Goal: Complete application form

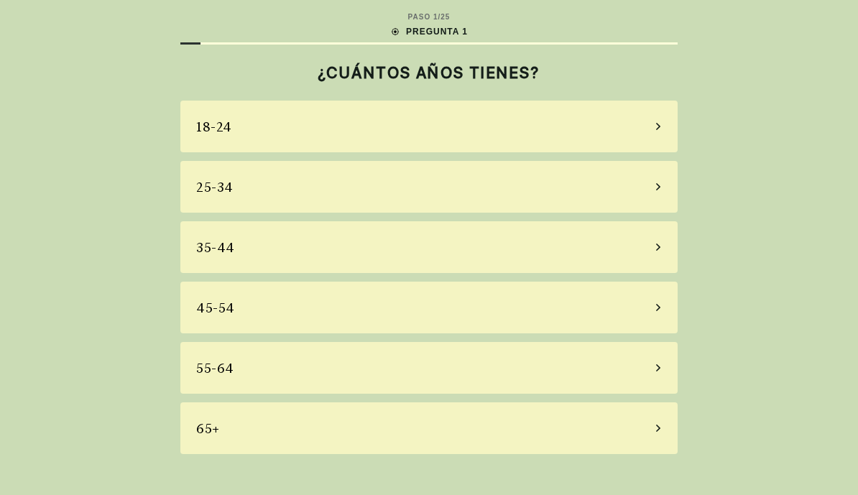
click at [595, 424] on div "65+" at bounding box center [428, 428] width 497 height 52
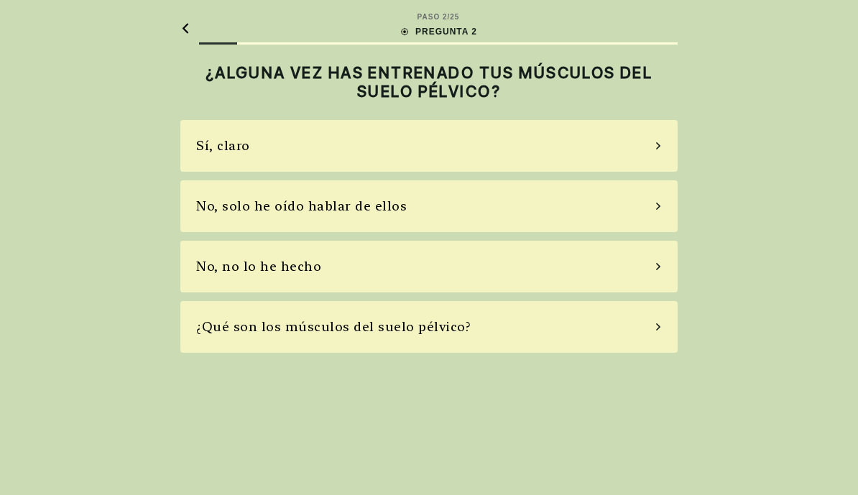
click at [625, 147] on div "Sí, claro" at bounding box center [428, 146] width 497 height 52
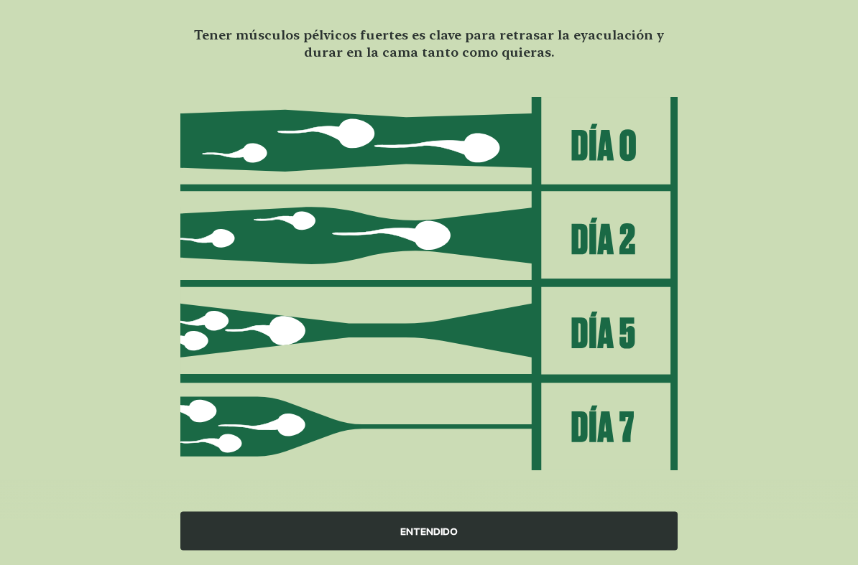
scroll to position [105, 0]
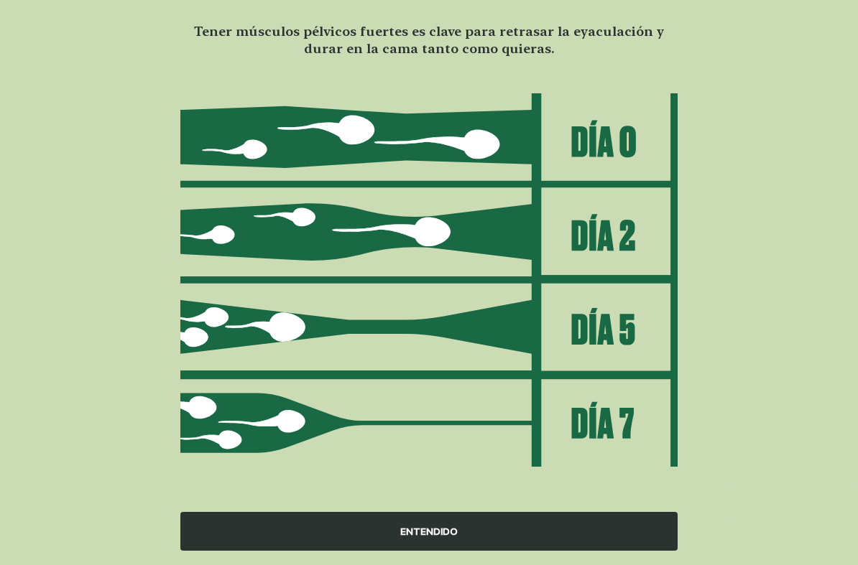
click at [552, 494] on div "ENTENDIDO" at bounding box center [428, 531] width 497 height 39
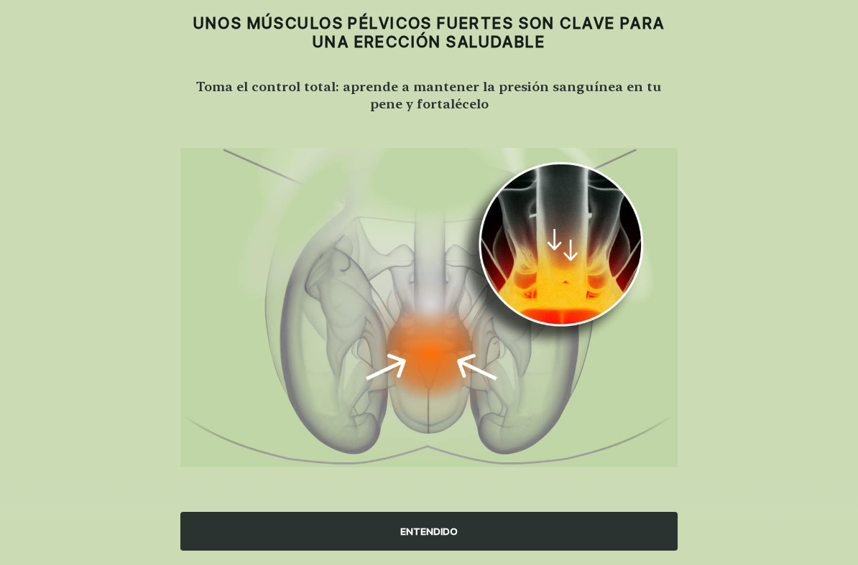
scroll to position [49, 0]
click at [535, 494] on div "ENTENDIDO" at bounding box center [428, 531] width 497 height 39
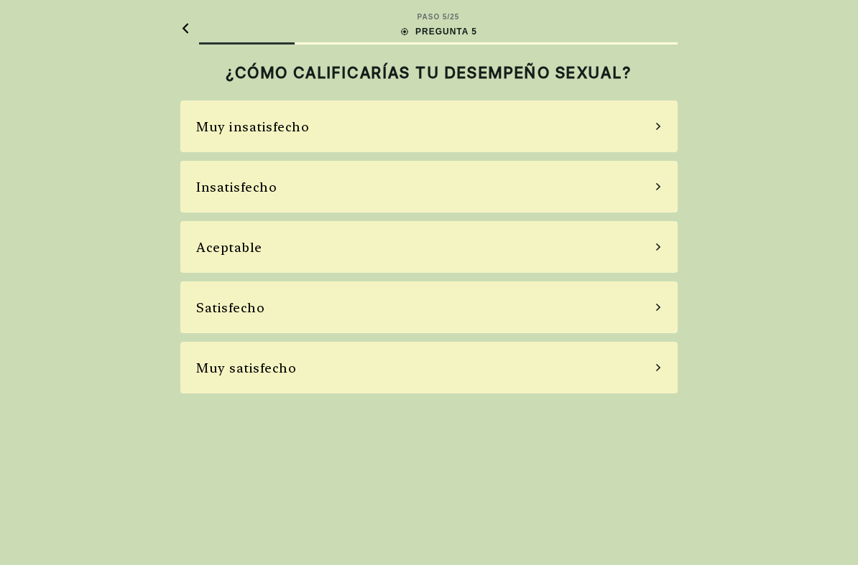
scroll to position [0, 0]
click at [646, 300] on div "Satisfecho" at bounding box center [428, 308] width 497 height 52
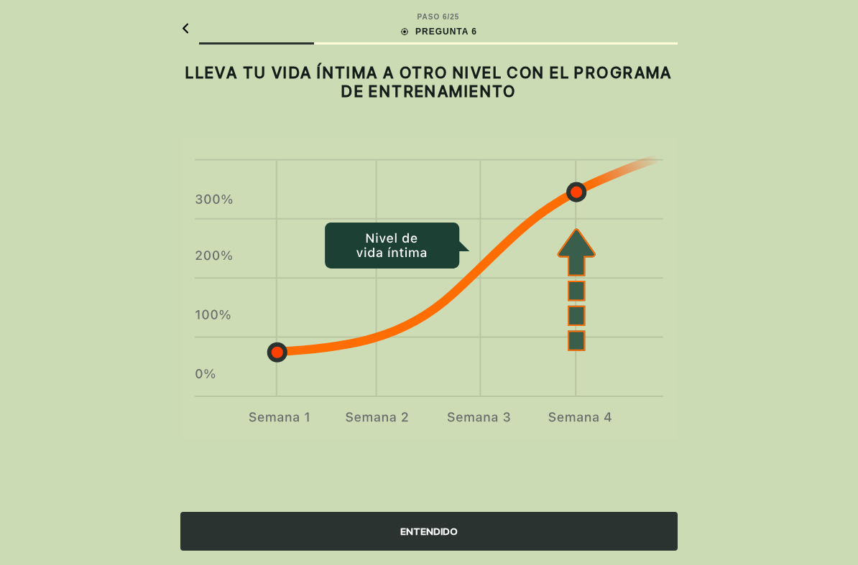
click at [588, 494] on div "ENTENDIDO" at bounding box center [428, 531] width 497 height 39
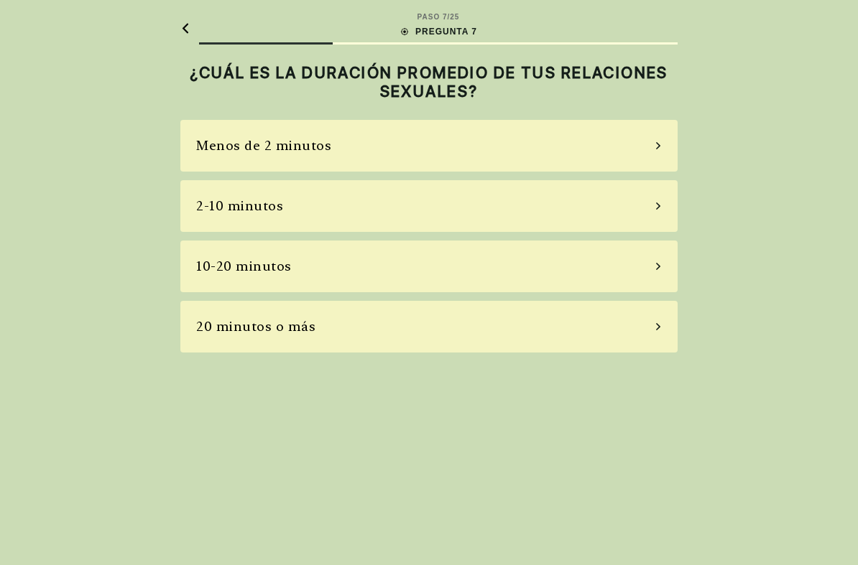
click at [644, 262] on div "10-20 minutos" at bounding box center [428, 267] width 497 height 52
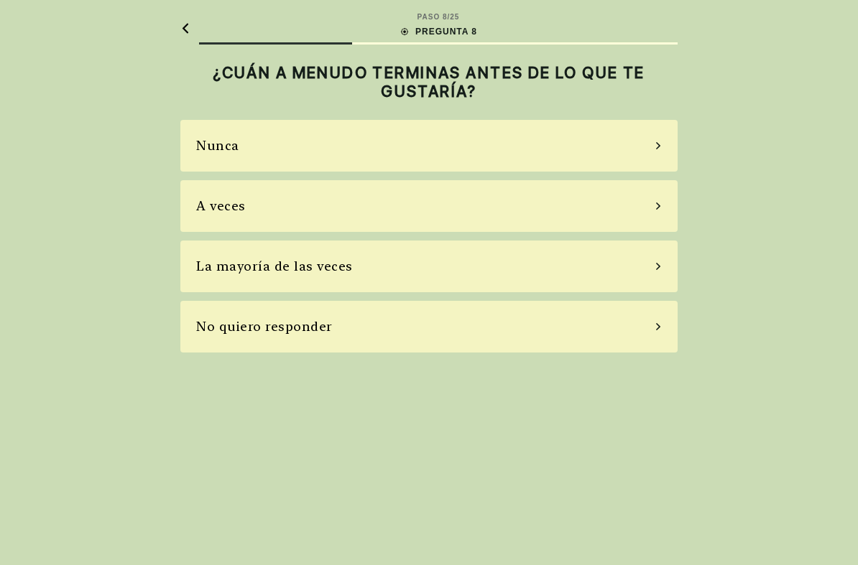
click at [634, 200] on div "A veces" at bounding box center [428, 206] width 497 height 52
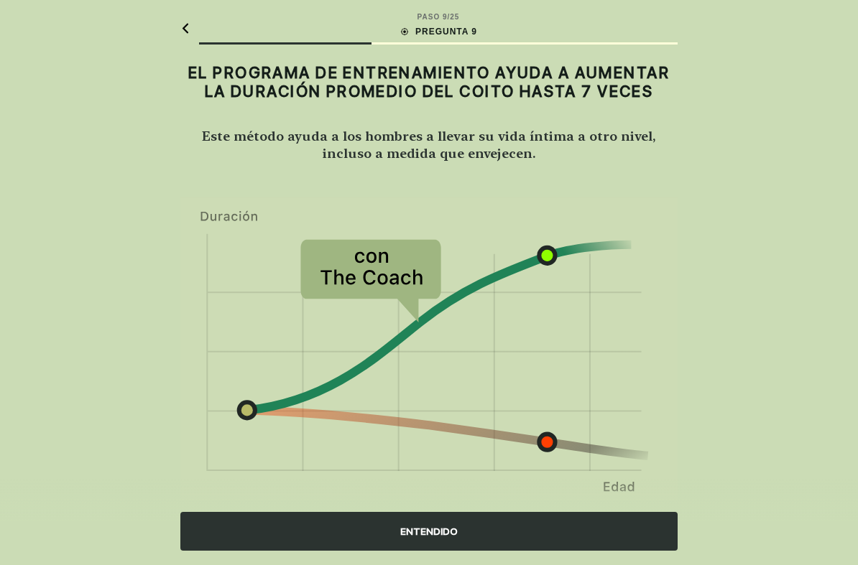
click at [570, 494] on div "ENTENDIDO" at bounding box center [428, 531] width 497 height 39
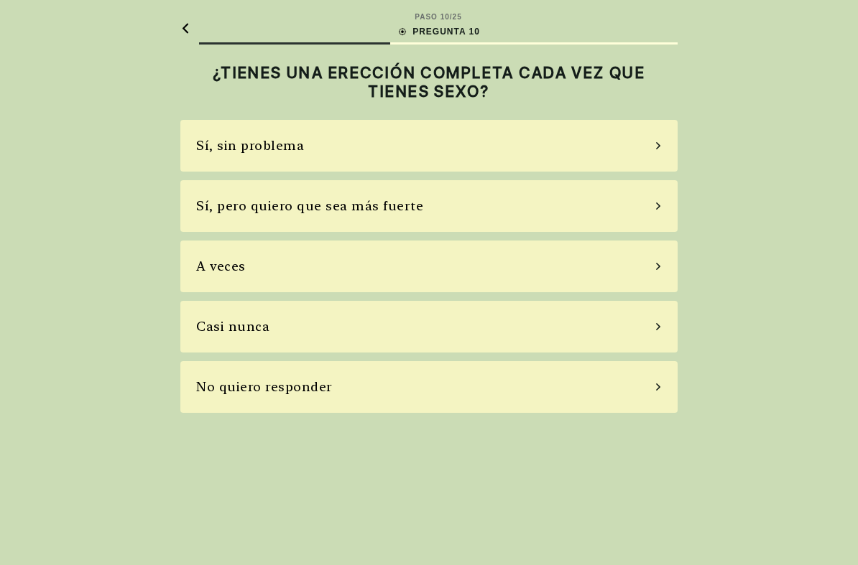
click at [635, 147] on div "Sí, sin problema" at bounding box center [428, 146] width 497 height 52
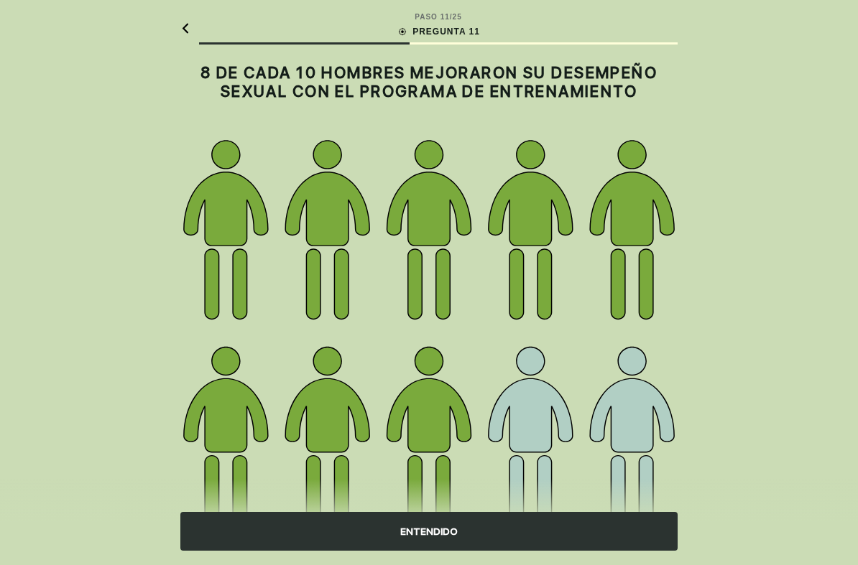
click at [547, 494] on div "ENTENDIDO" at bounding box center [428, 531] width 497 height 39
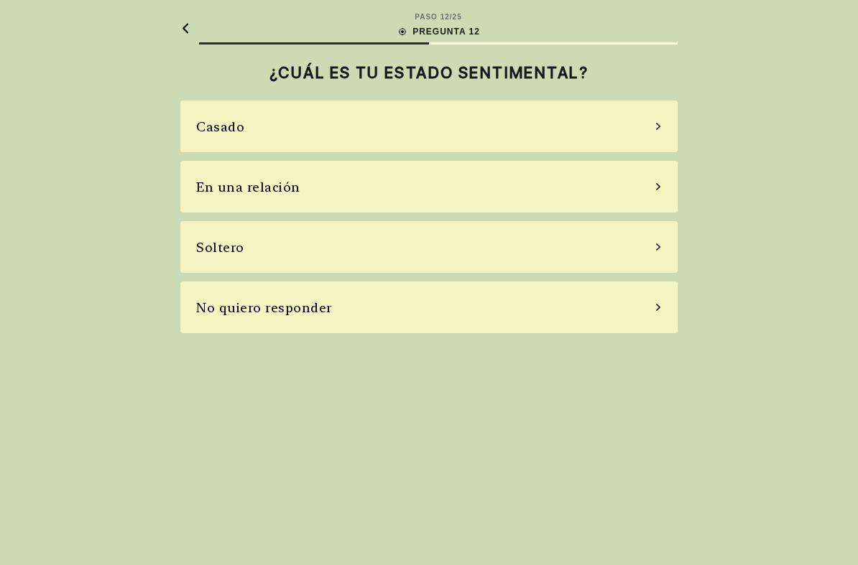
click at [649, 307] on div "No quiero responder" at bounding box center [428, 308] width 497 height 52
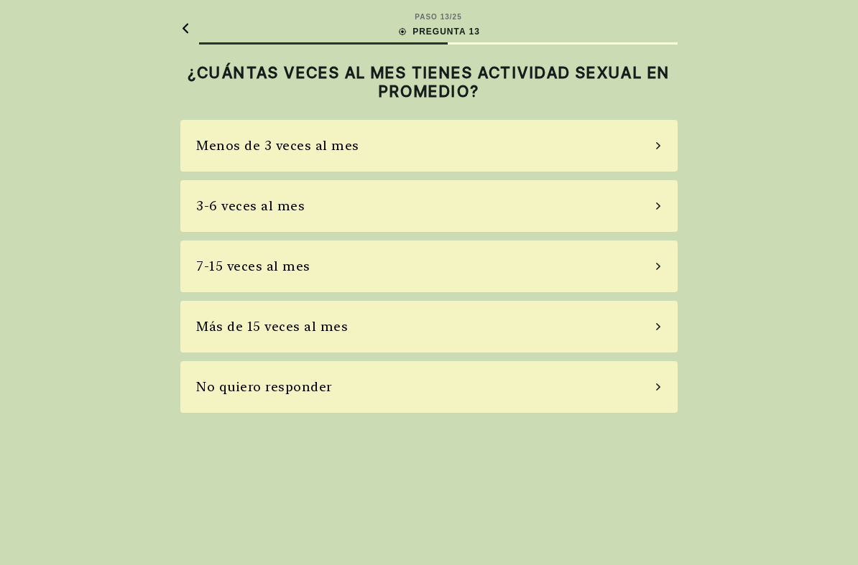
click at [651, 385] on div "No quiero responder" at bounding box center [428, 387] width 497 height 52
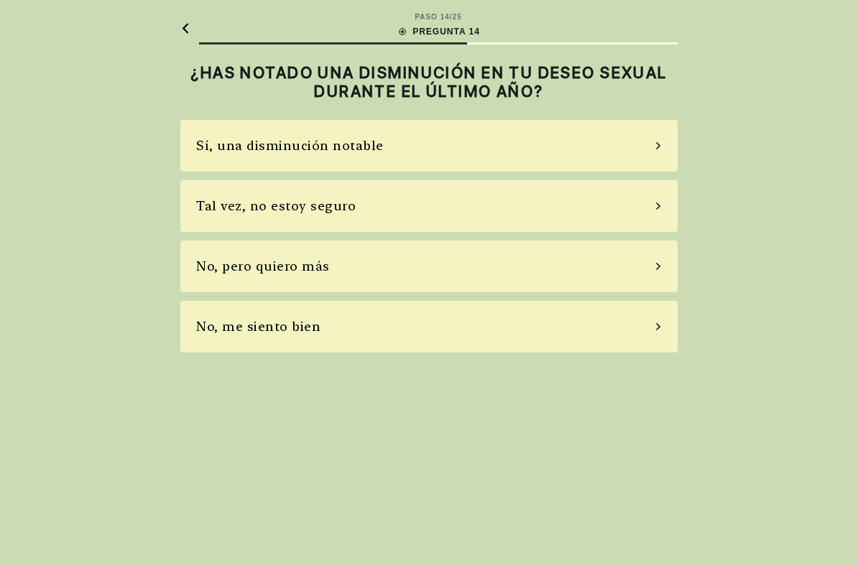
click at [644, 205] on div "Tal vez, no estoy seguro" at bounding box center [428, 206] width 497 height 52
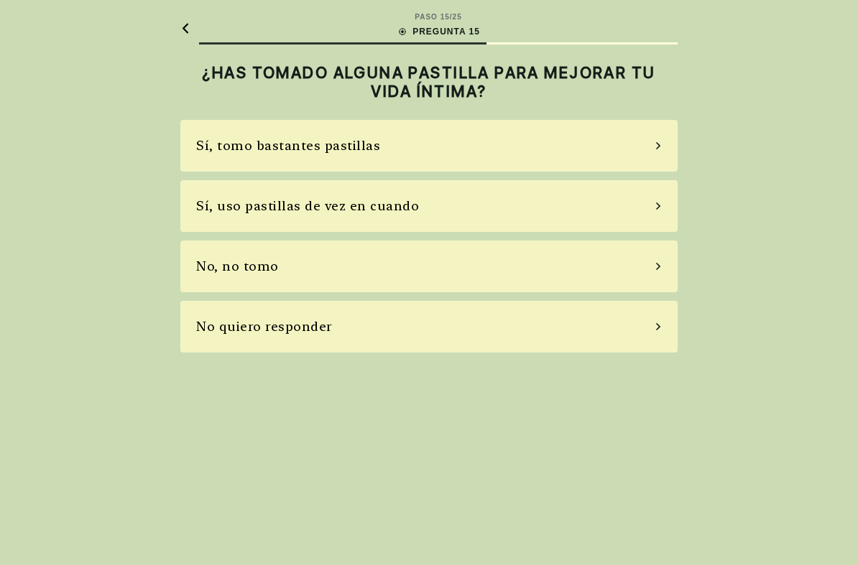
click at [634, 261] on div "No, no tomo" at bounding box center [428, 267] width 497 height 52
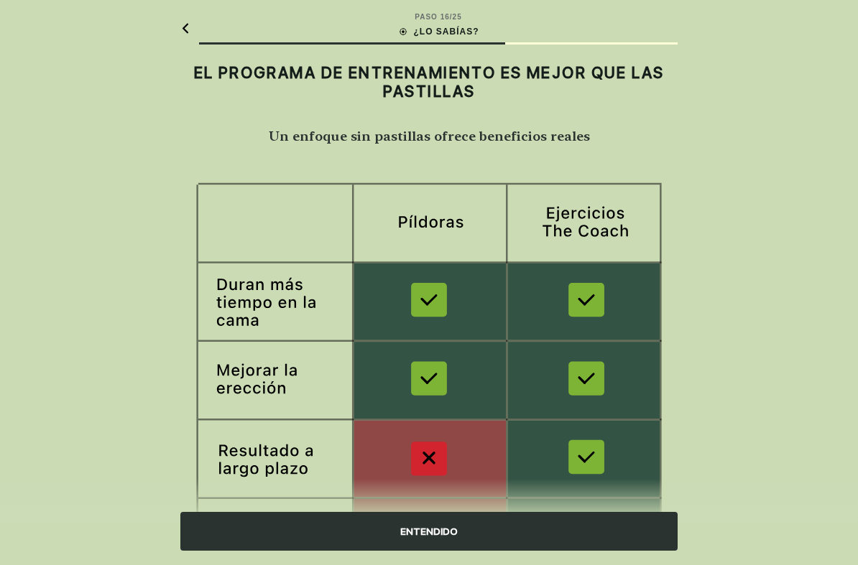
click at [525, 494] on div "ENTENDIDO" at bounding box center [428, 531] width 497 height 39
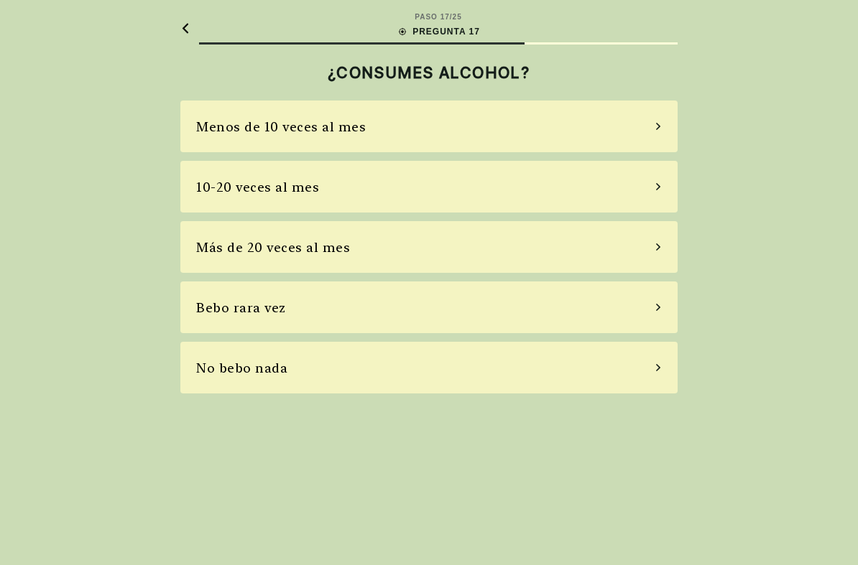
click at [633, 310] on div "Bebo rara vez" at bounding box center [428, 308] width 497 height 52
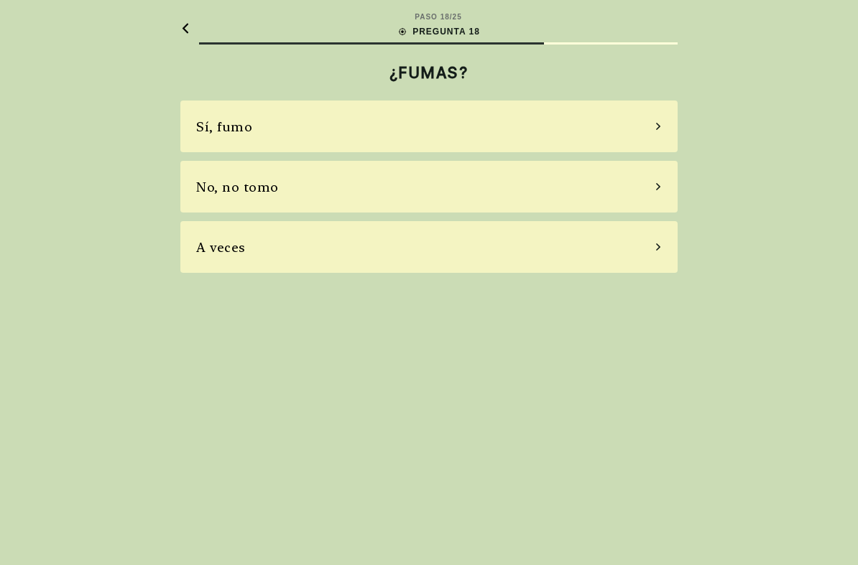
click at [654, 184] on div "No, no tomo" at bounding box center [428, 187] width 497 height 52
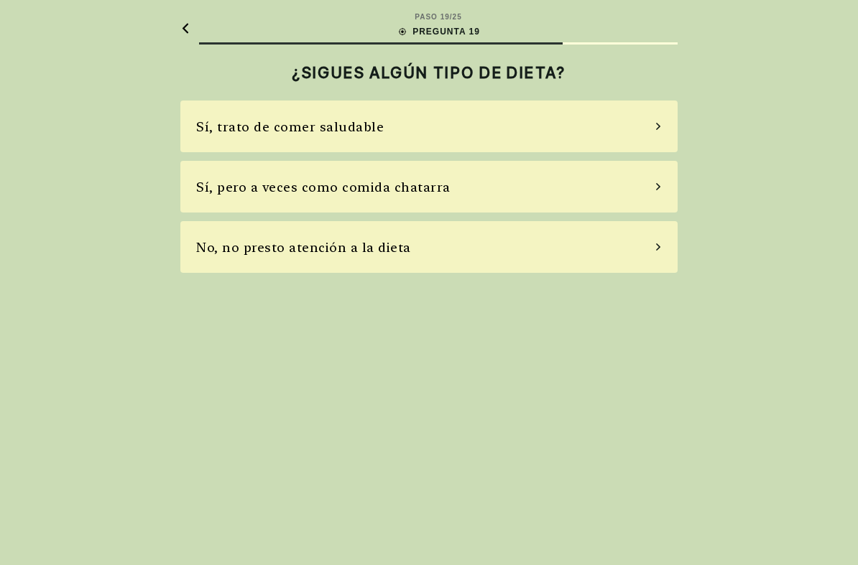
click at [645, 124] on div "Sí, trato de comer saludable" at bounding box center [428, 127] width 497 height 52
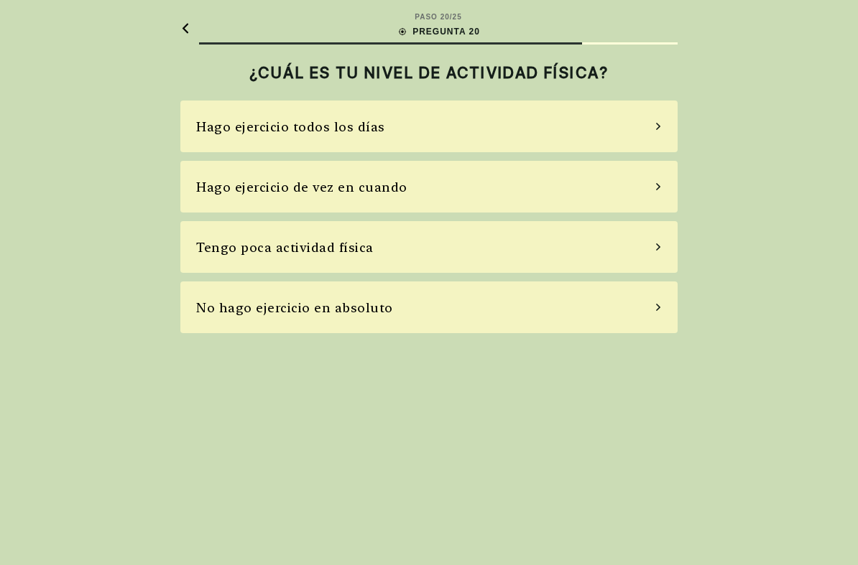
click at [644, 129] on div "Hago ejercicio todos los días" at bounding box center [428, 127] width 497 height 52
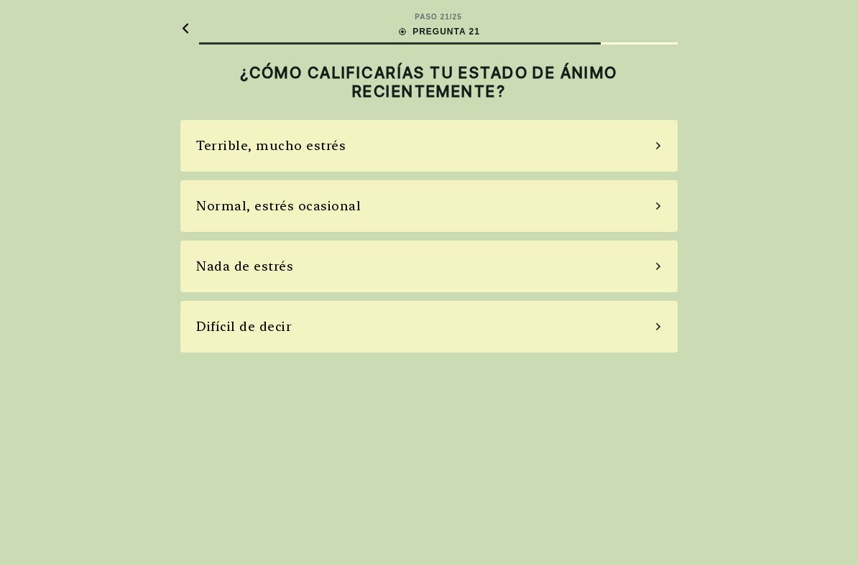
click at [649, 145] on div "Terrible, mucho estrés" at bounding box center [428, 146] width 497 height 52
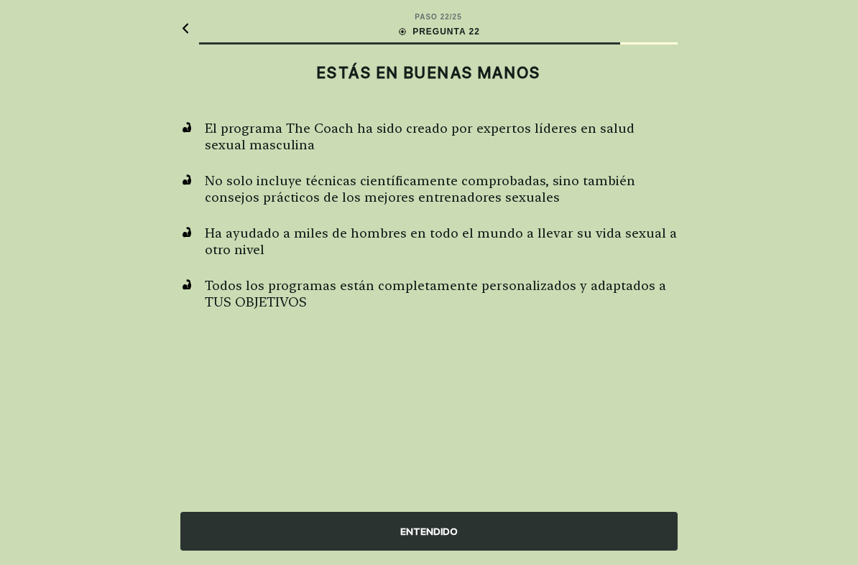
click at [501, 494] on div "ENTENDIDO" at bounding box center [428, 531] width 497 height 39
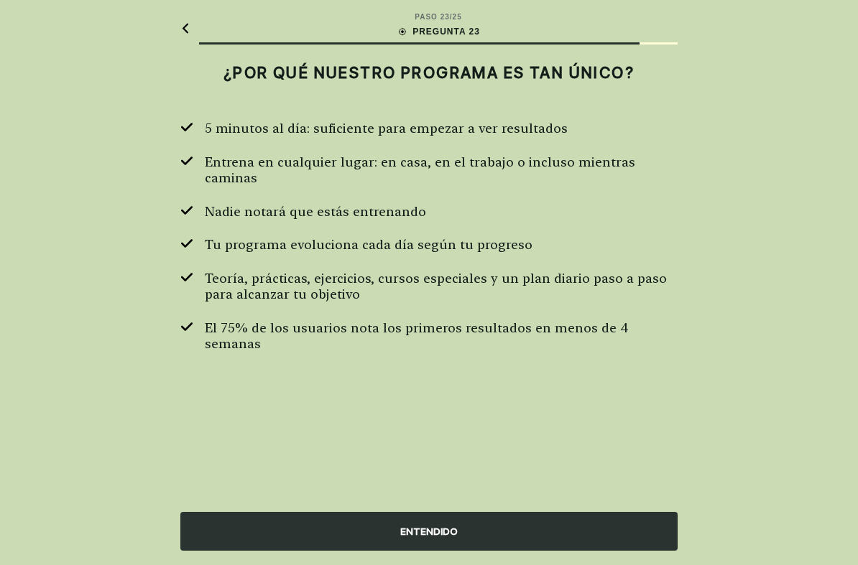
click at [440, 494] on div "ENTENDIDO" at bounding box center [428, 531] width 497 height 39
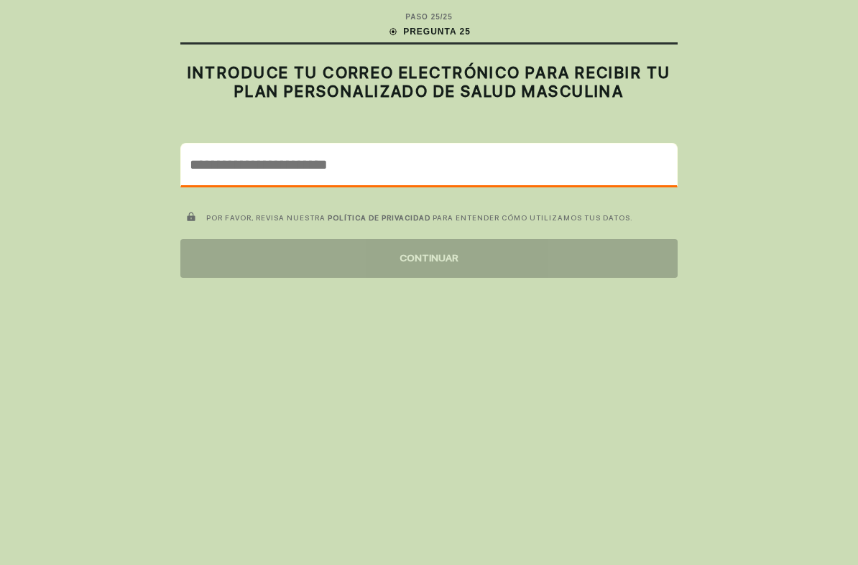
click at [463, 164] on input "email" at bounding box center [429, 165] width 496 height 42
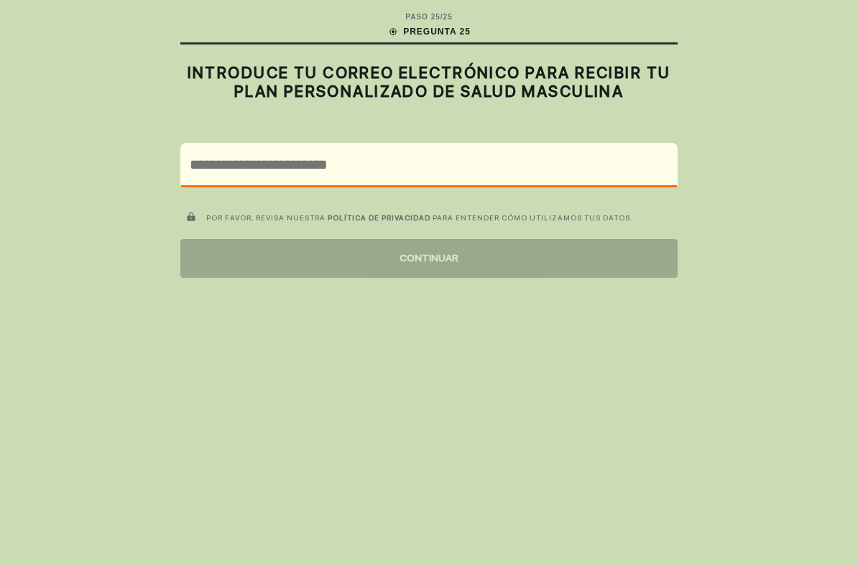
type input "**********"
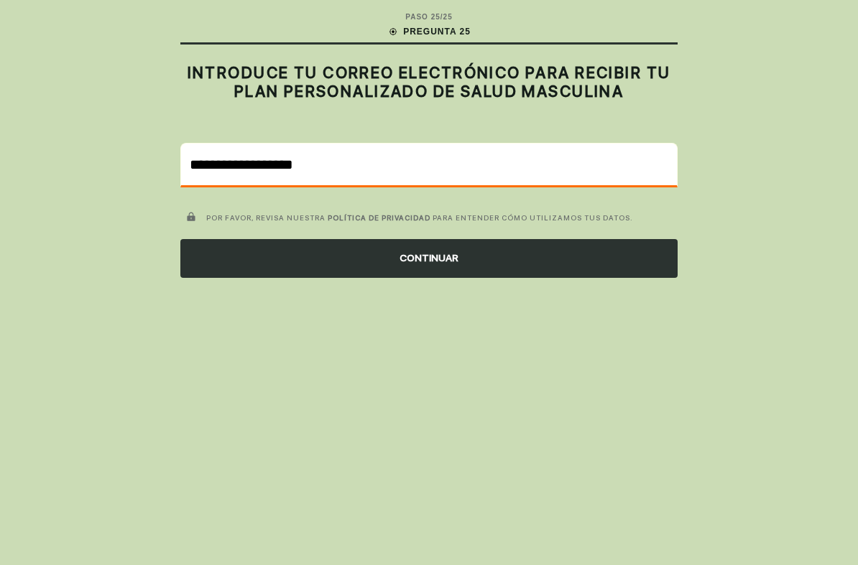
click at [568, 258] on div "CONTINUAR" at bounding box center [428, 258] width 497 height 39
